Goal: Task Accomplishment & Management: Complete application form

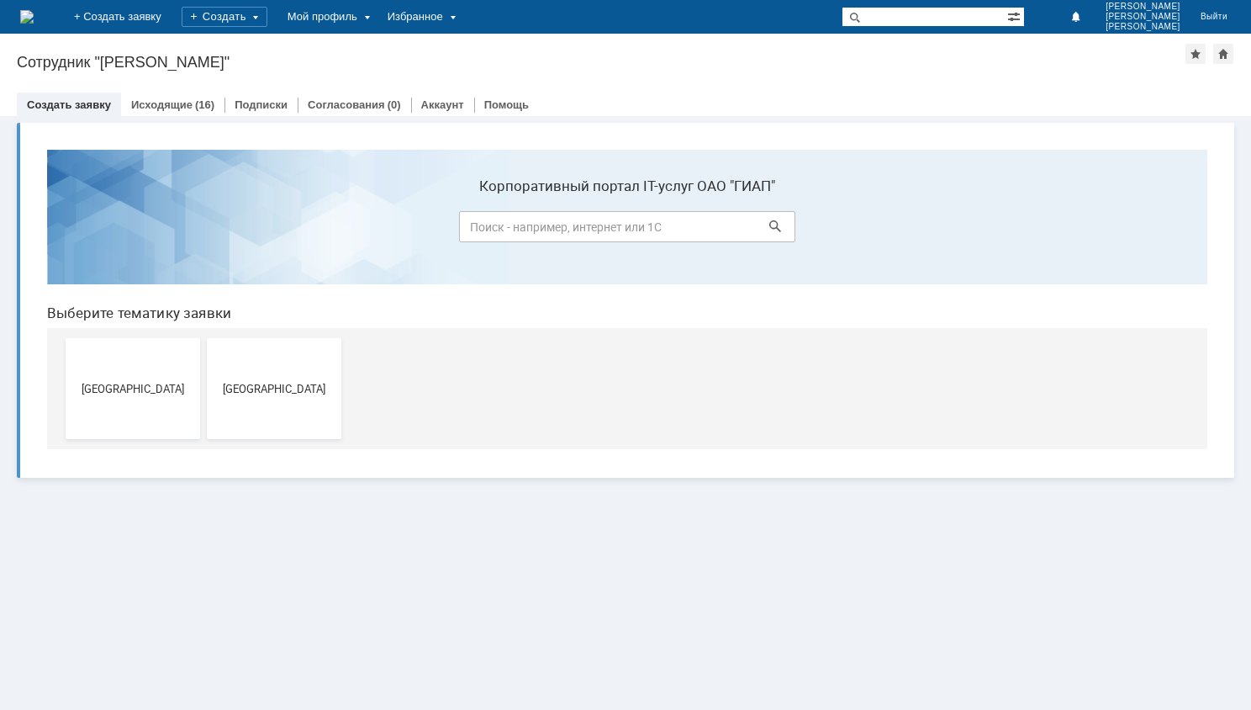
click at [169, 385] on span "[GEOGRAPHIC_DATA]" at bounding box center [133, 388] width 124 height 13
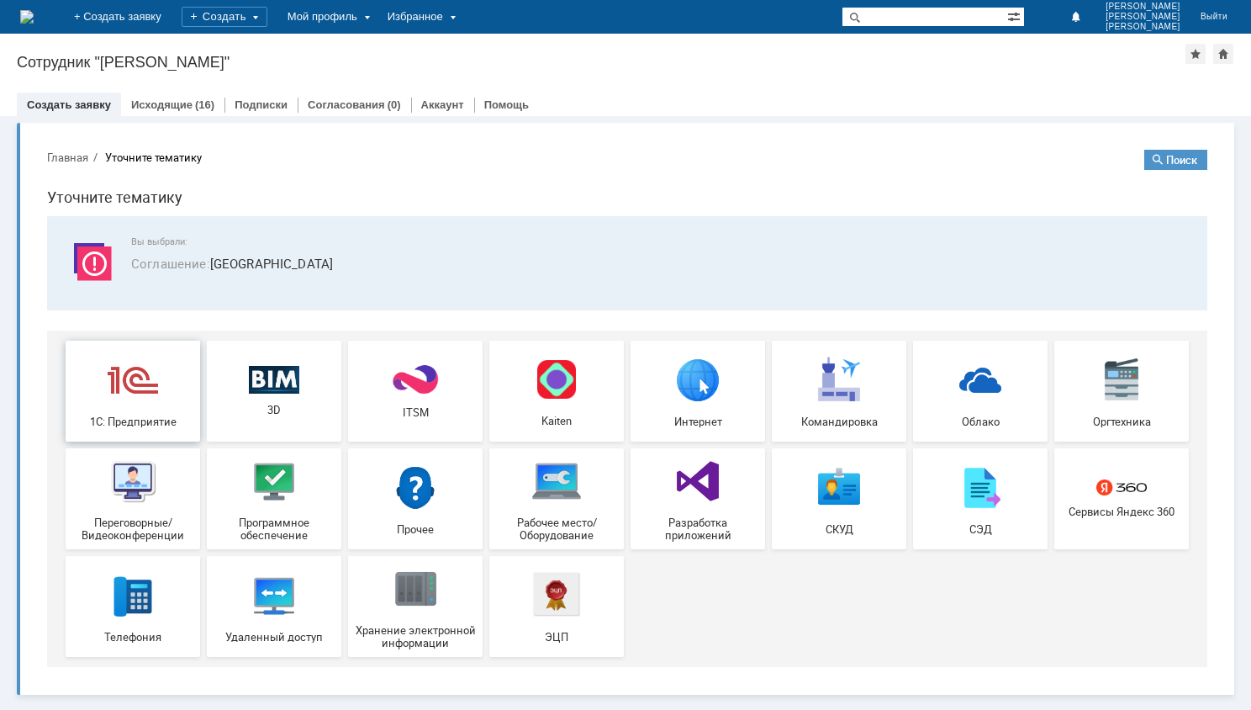
click at [104, 411] on div "1С: Предприятие" at bounding box center [133, 390] width 124 height 73
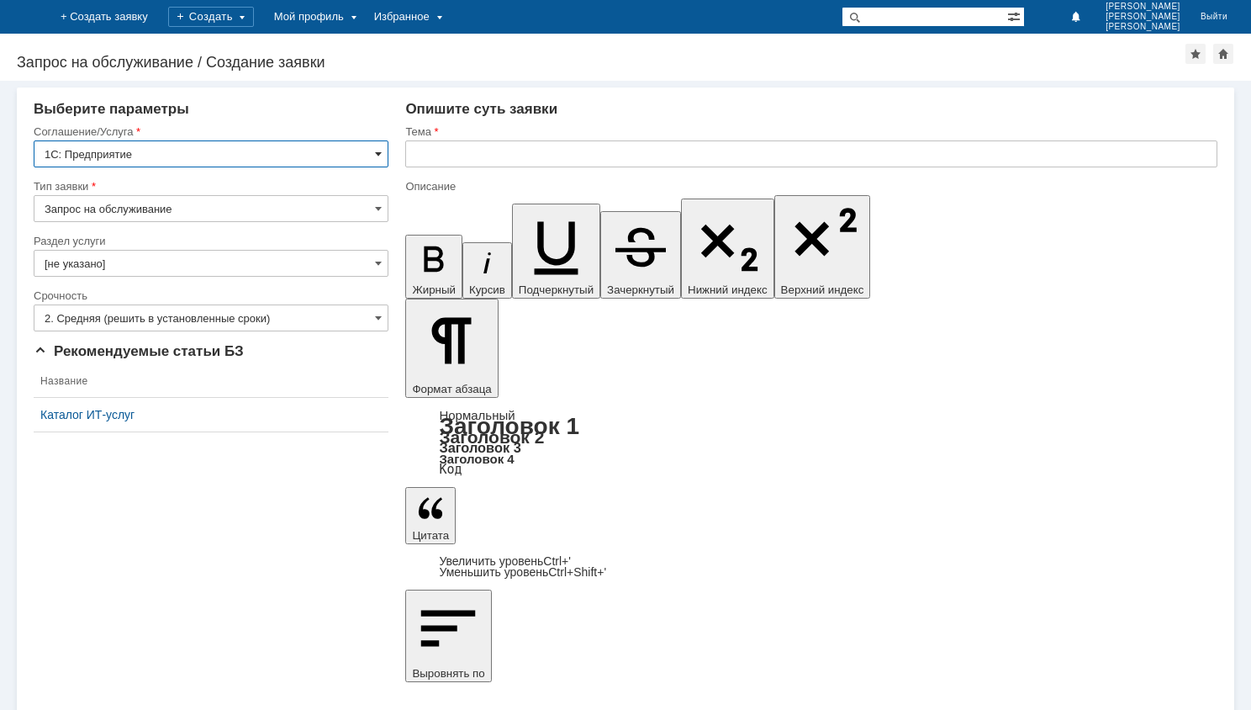
click at [380, 151] on span at bounding box center [378, 153] width 7 height 13
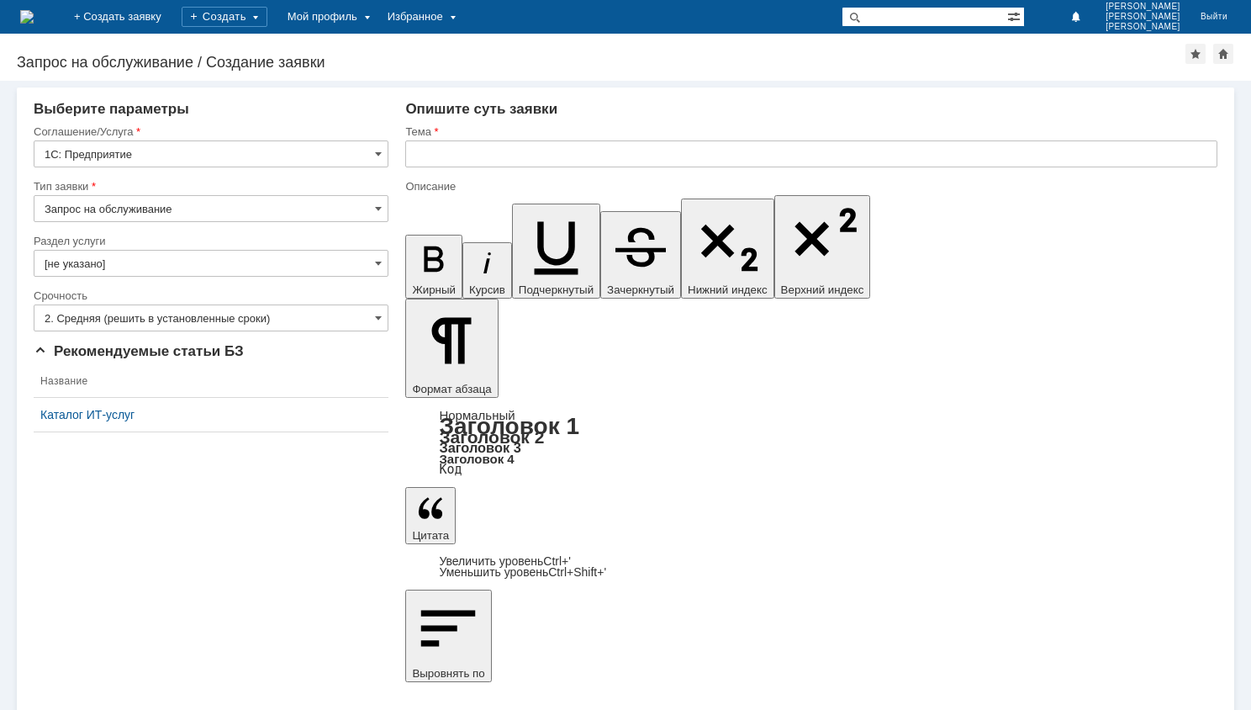
click at [455, 637] on div "Внимание! Выберите параметры Соглашение/Услуга 1С: Предприятие Тип заявки Запро…" at bounding box center [625, 395] width 1251 height 629
type input "1С: Предприятие"
click at [373, 317] on input "2. Средняя (решить в установленные сроки)" at bounding box center [211, 317] width 355 height 27
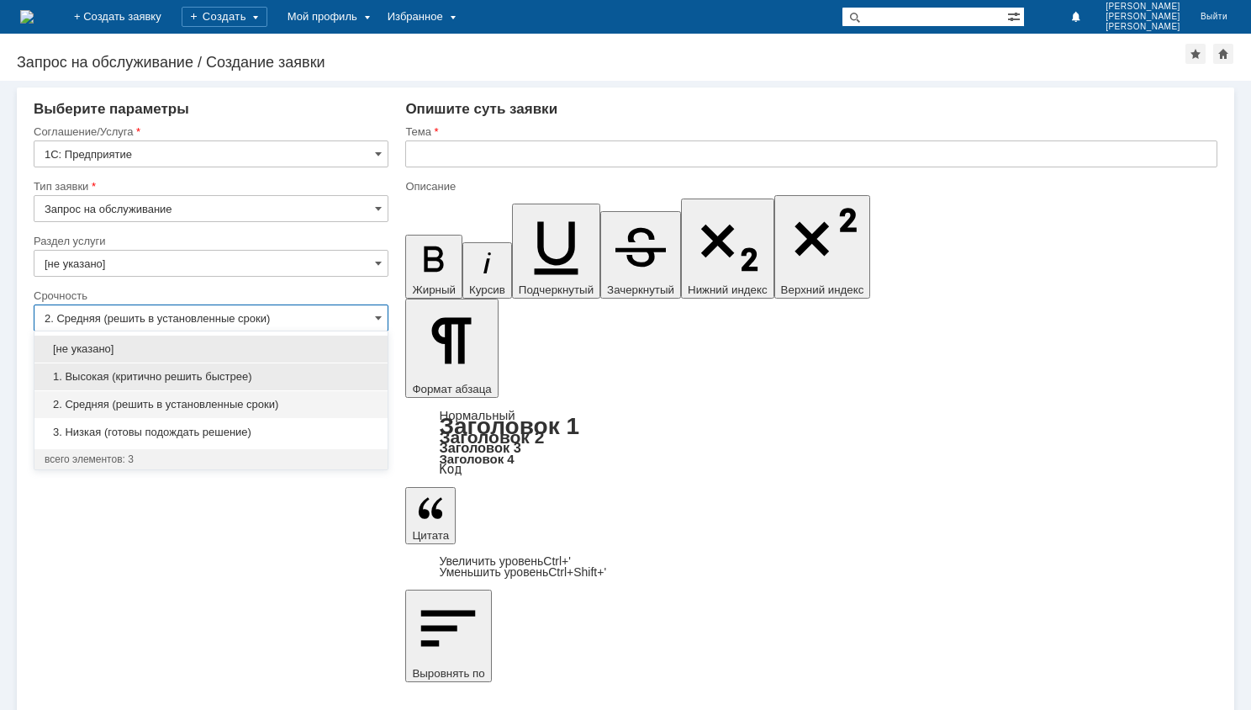
click at [300, 380] on span "1. Высокая (критично решить быстрее)" at bounding box center [211, 376] width 333 height 13
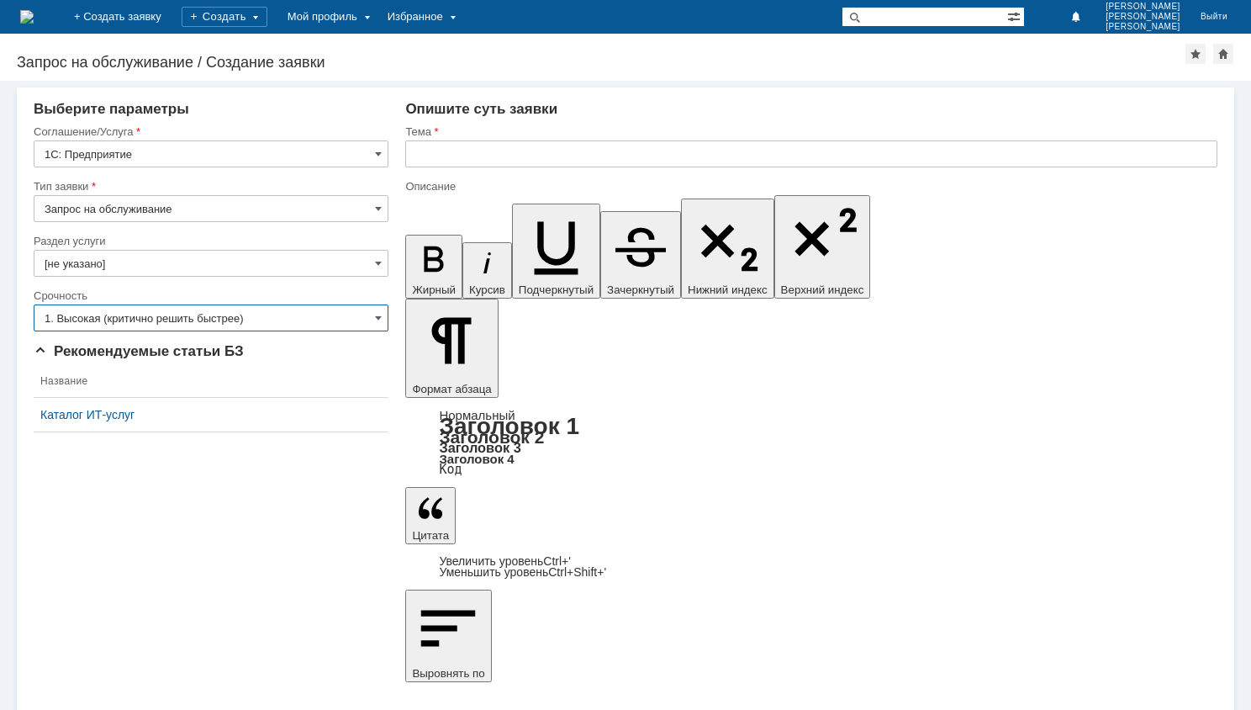
type input "1. Высокая (критично решить быстрее)"
click at [470, 153] on input "text" at bounding box center [811, 153] width 812 height 27
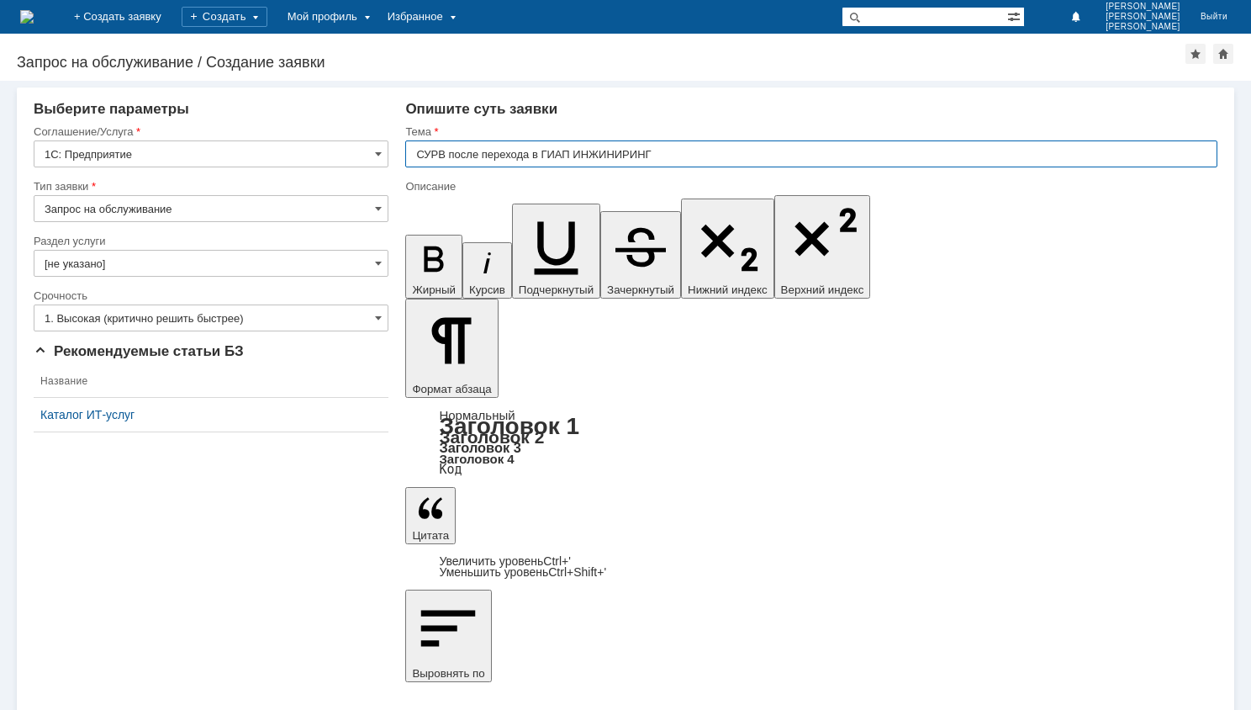
type input "СУРВ после перехода в ГИАП ИНЖИНИРИНГ"
